Goal: Transaction & Acquisition: Purchase product/service

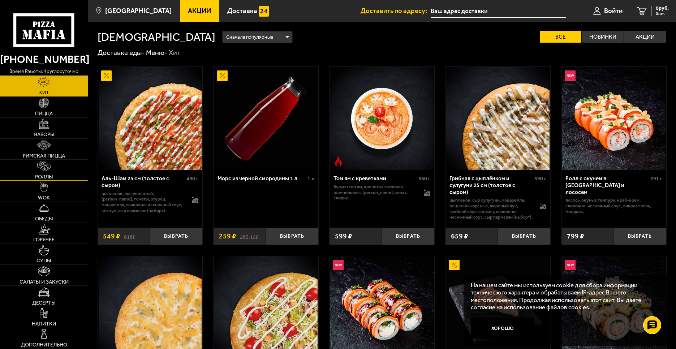
click at [43, 172] on link "Роллы" at bounding box center [44, 170] width 88 height 21
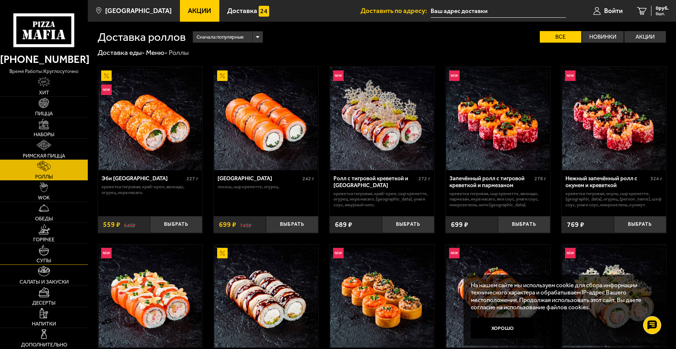
click at [40, 252] on img at bounding box center [44, 250] width 10 height 10
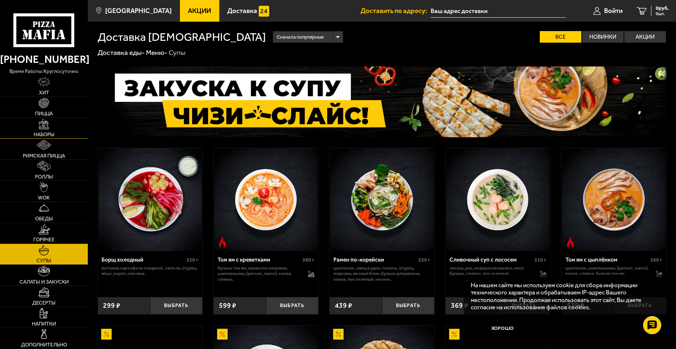
click at [53, 129] on link "Наборы" at bounding box center [44, 128] width 88 height 21
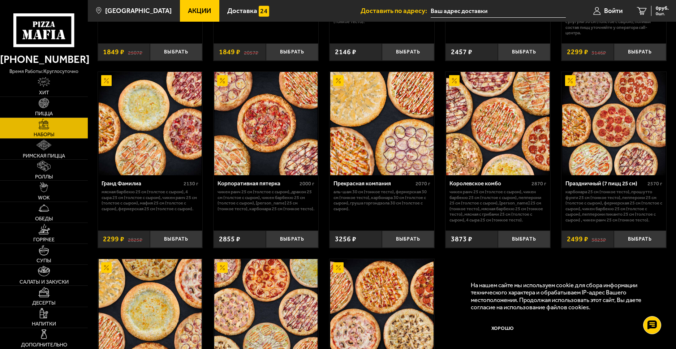
scroll to position [893, 0]
